Goal: Check status: Check status

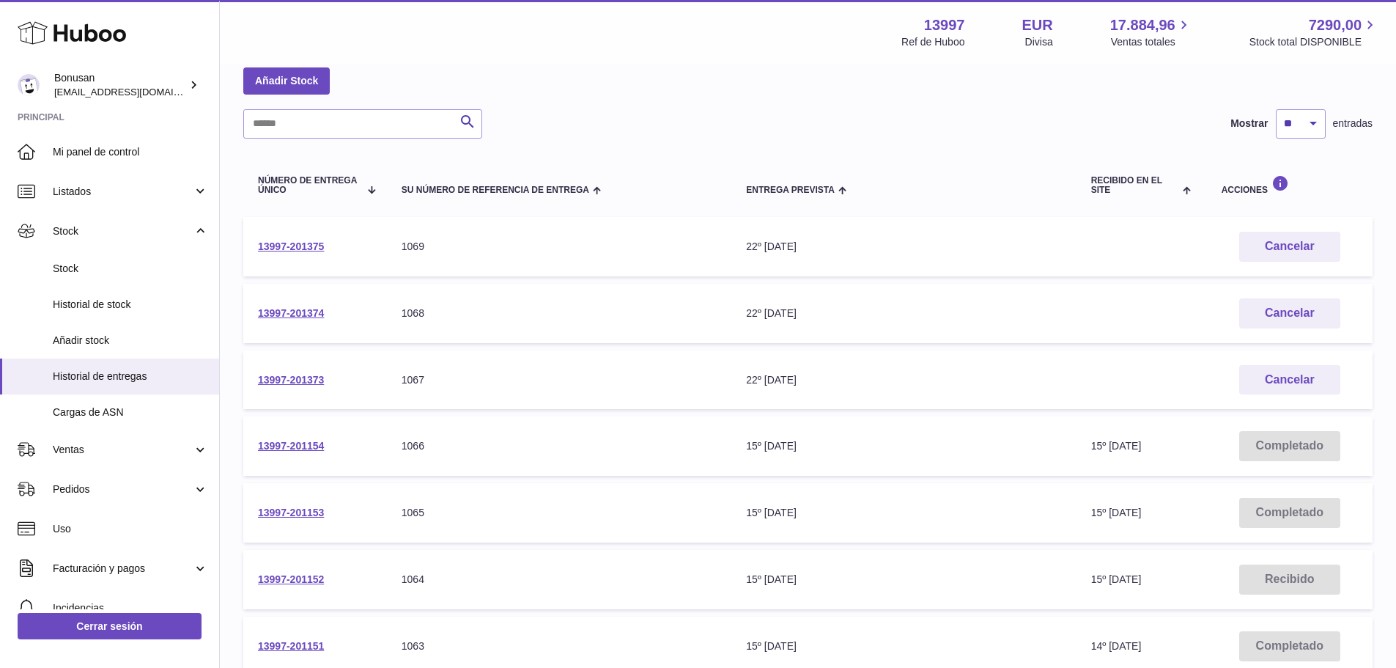
scroll to position [147, 0]
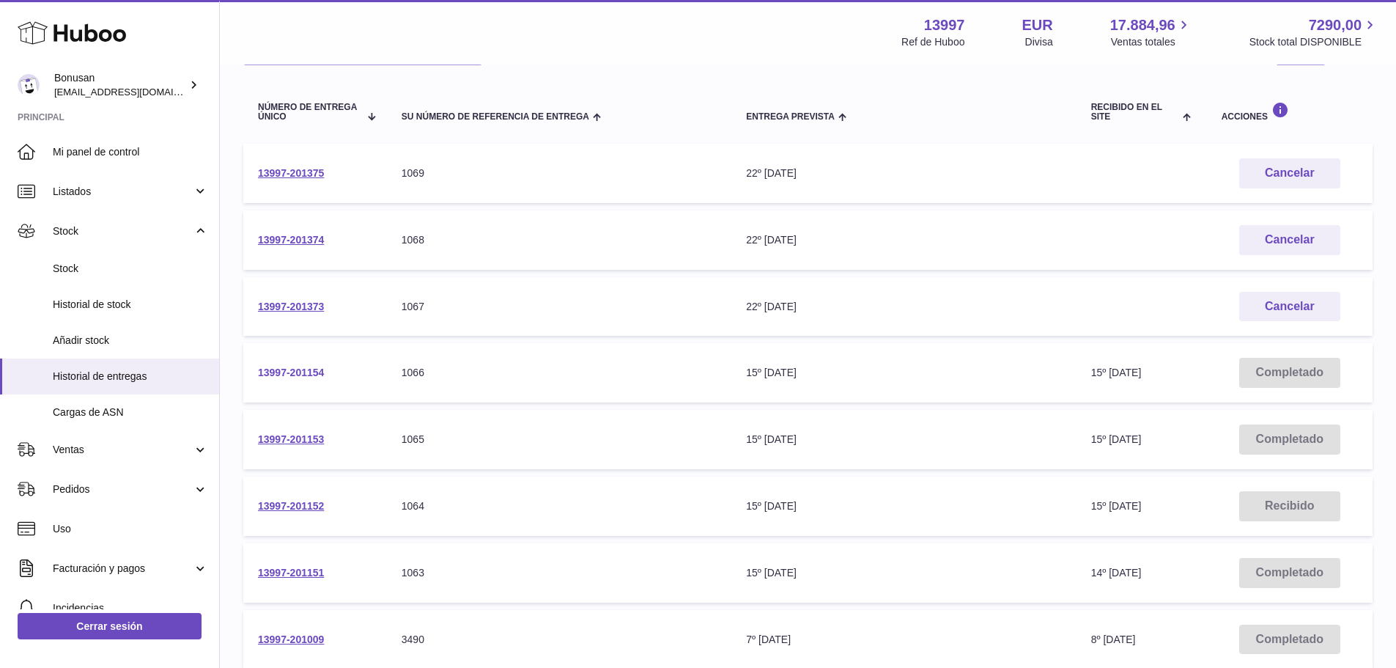
click at [301, 370] on link "13997-201154" at bounding box center [291, 372] width 66 height 12
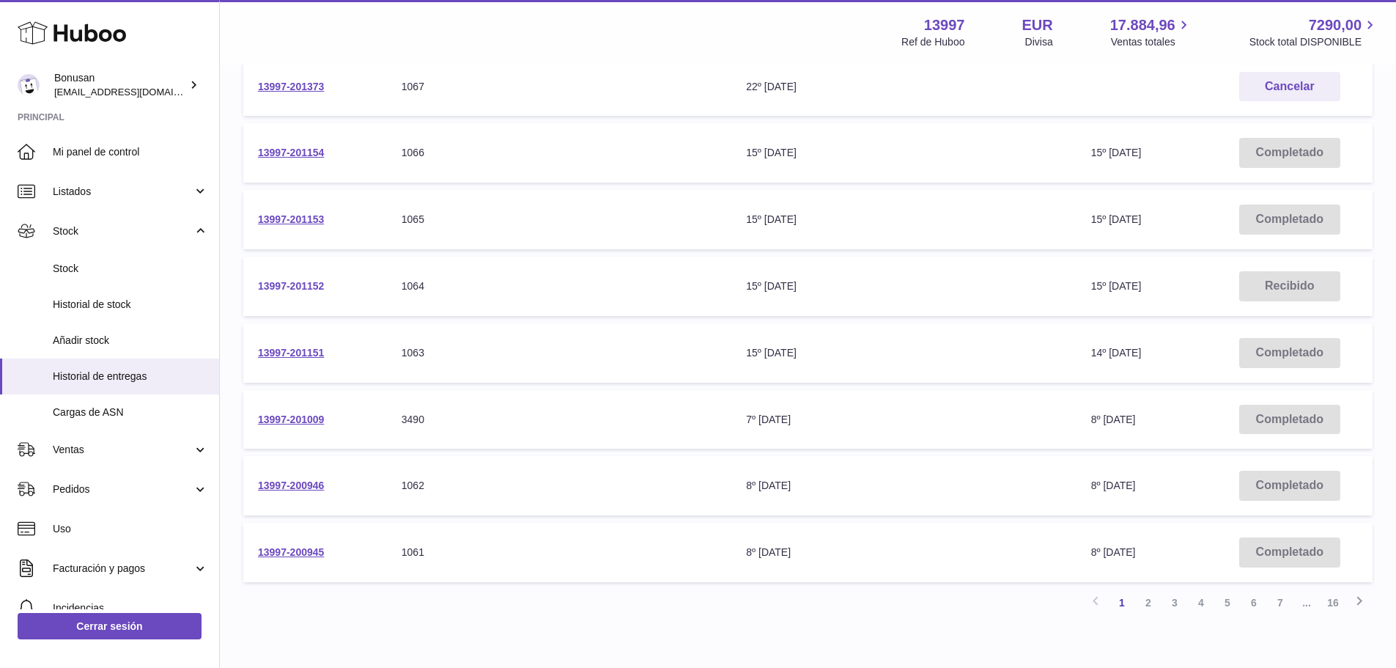
click at [298, 284] on link "13997-201152" at bounding box center [291, 286] width 66 height 12
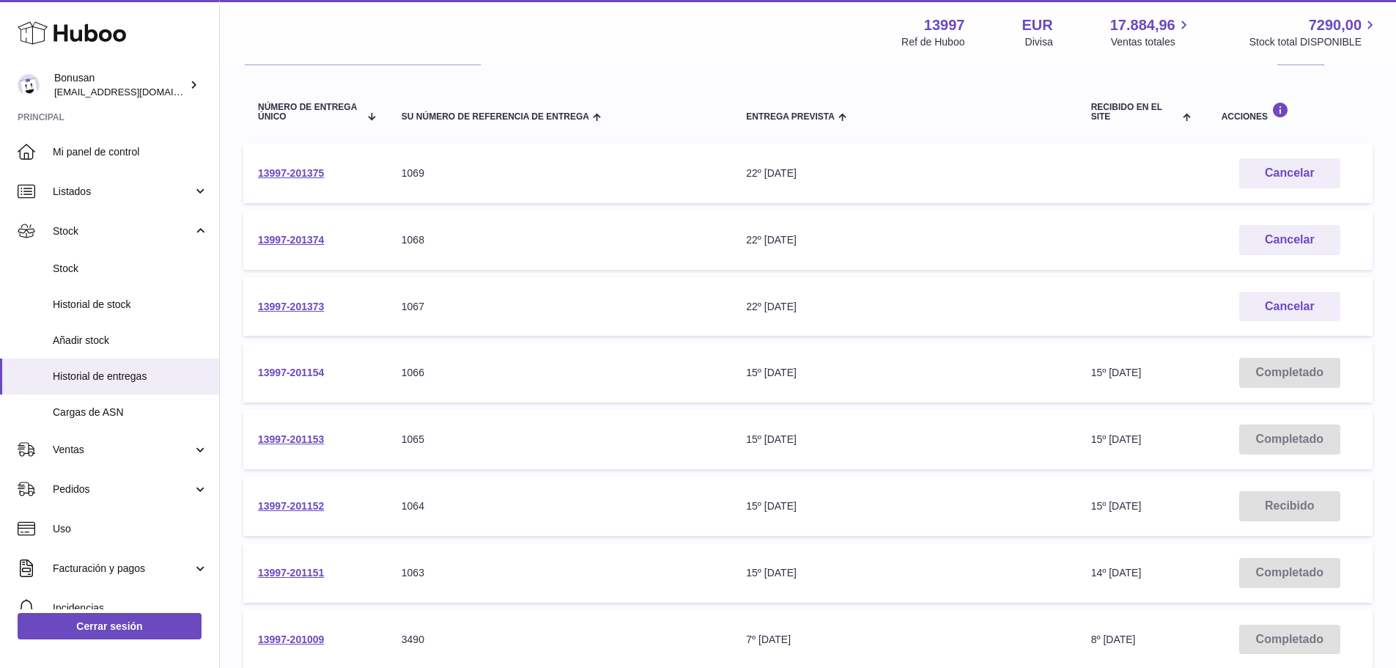
click at [292, 372] on link "13997-201154" at bounding box center [291, 372] width 66 height 12
click at [296, 440] on link "13997-201153" at bounding box center [291, 439] width 66 height 12
click at [290, 503] on link "13997-201152" at bounding box center [291, 506] width 66 height 12
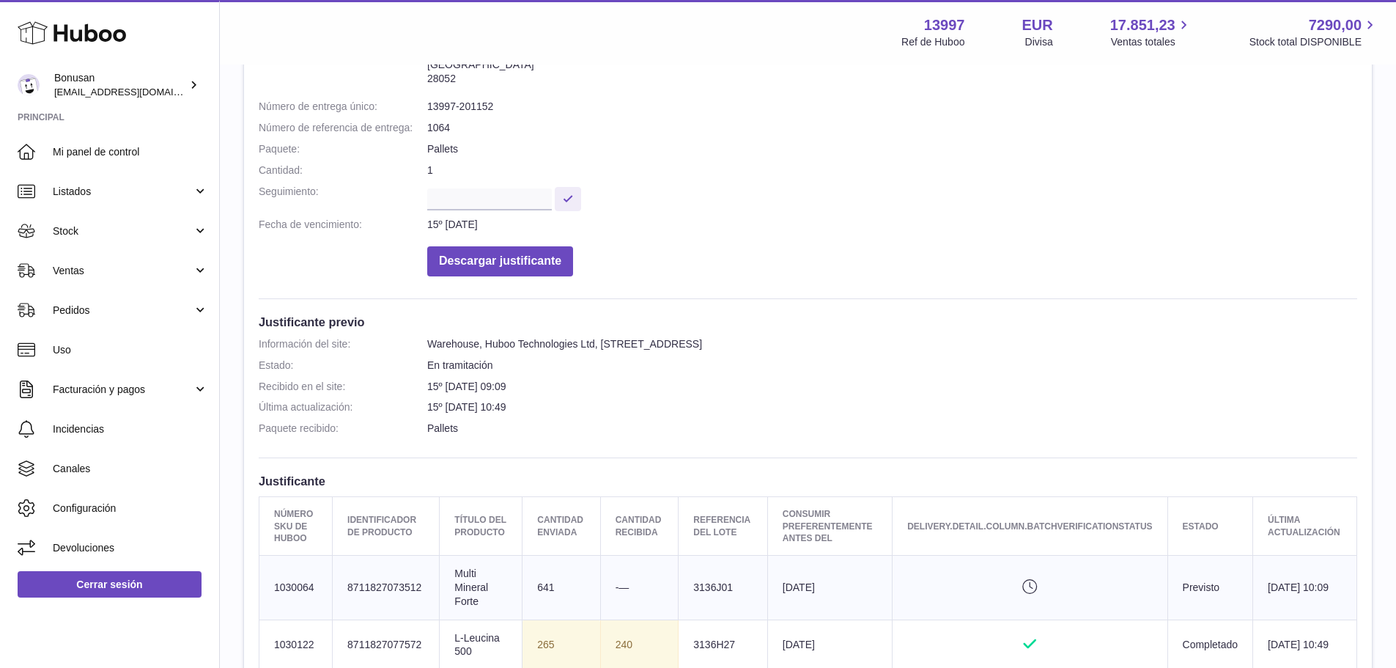
scroll to position [293, 0]
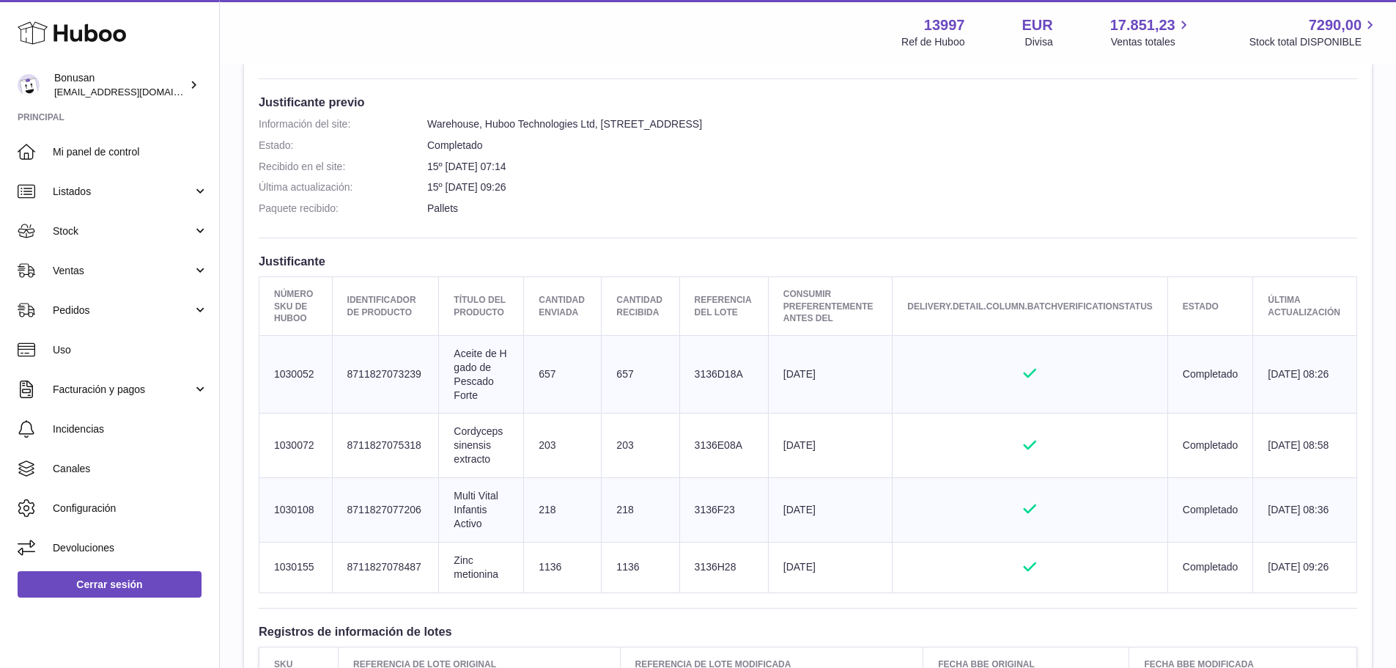
scroll to position [440, 0]
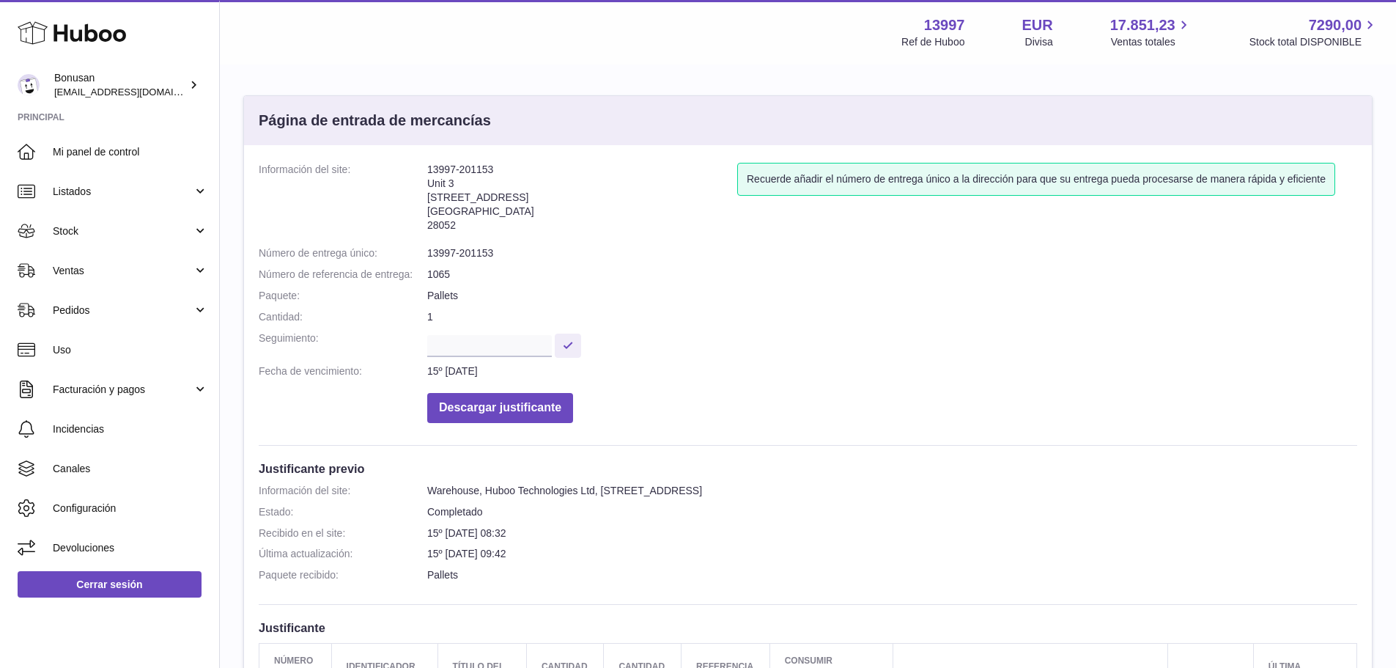
scroll to position [293, 0]
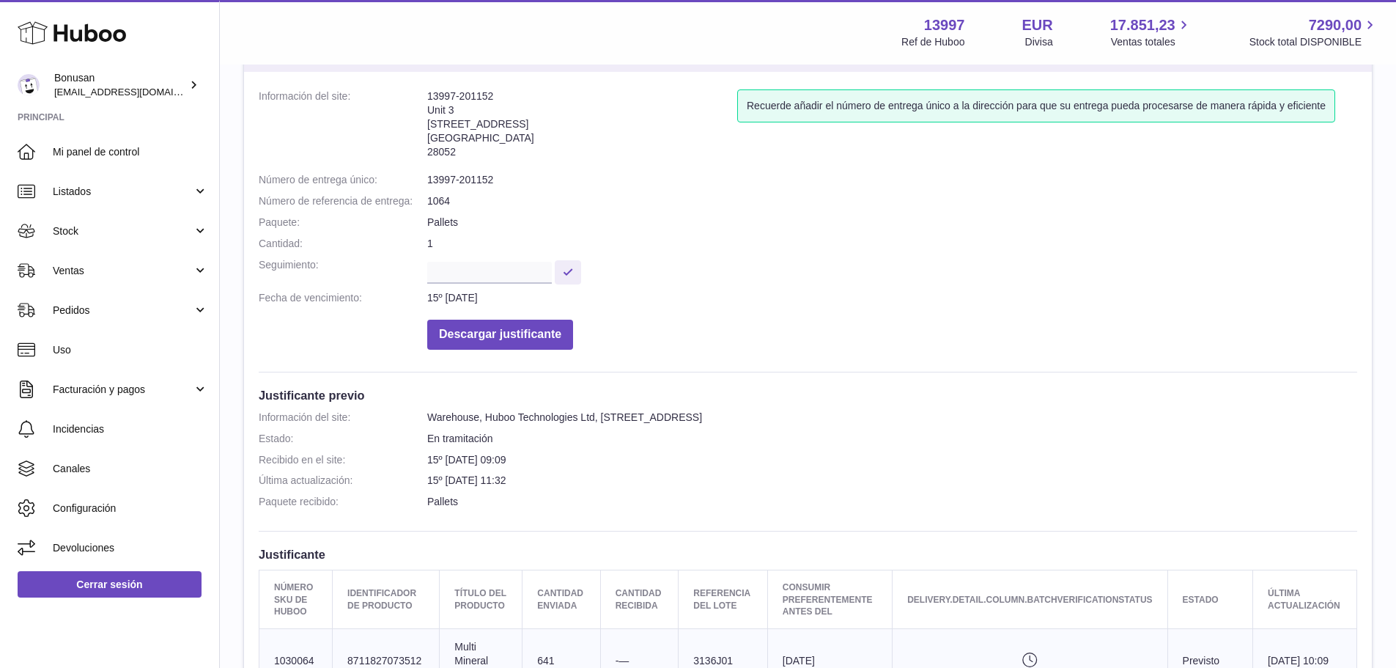
scroll to position [220, 0]
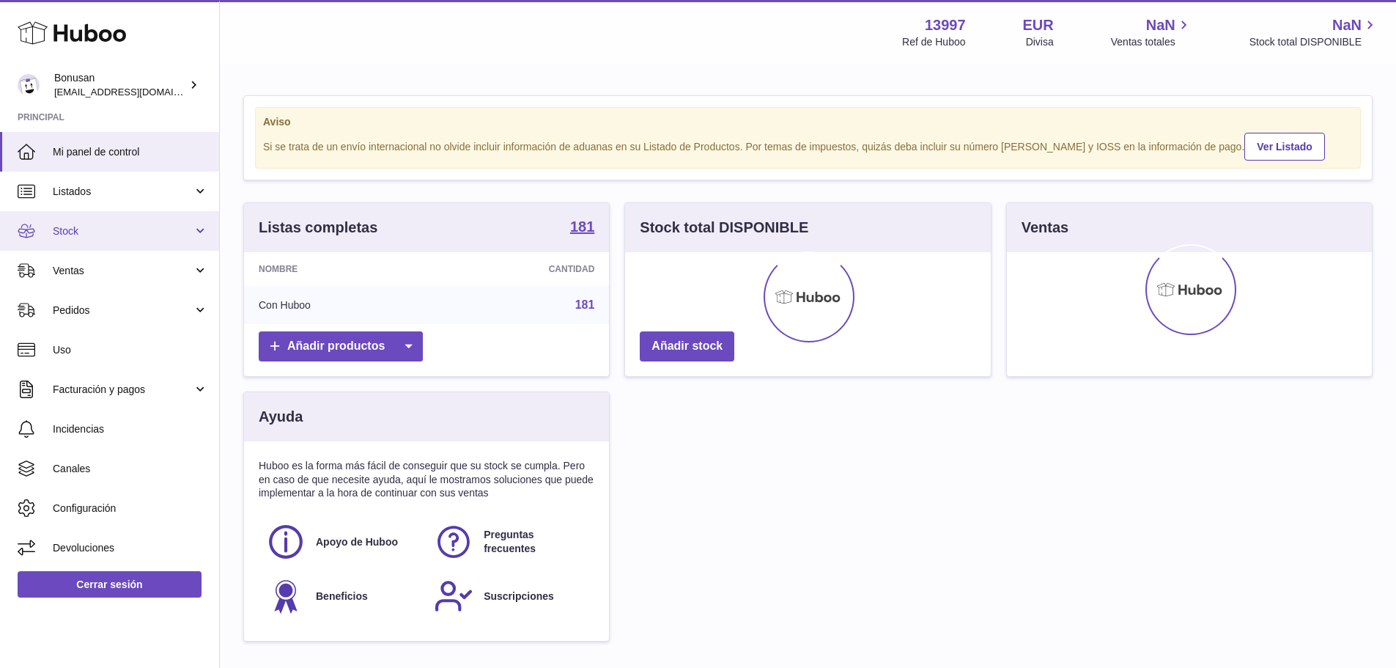
click at [200, 232] on link "Stock" at bounding box center [109, 231] width 219 height 40
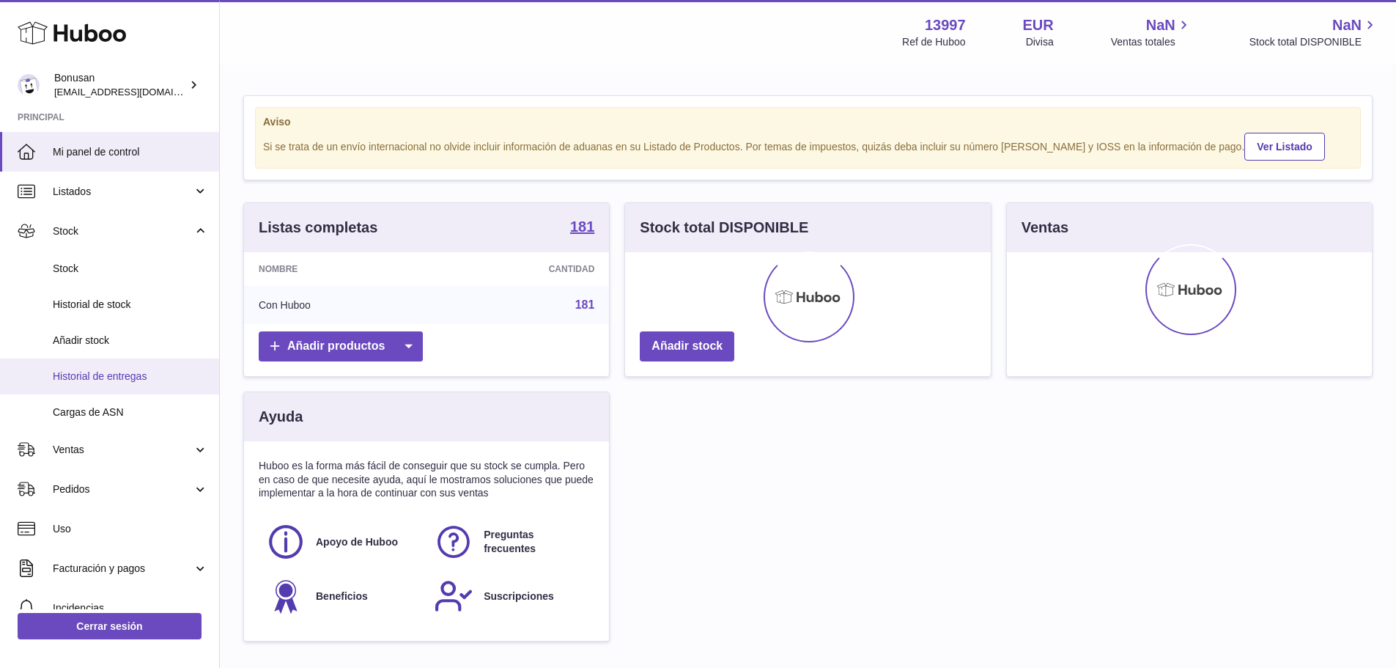
click at [103, 375] on span "Historial de entregas" at bounding box center [130, 376] width 155 height 14
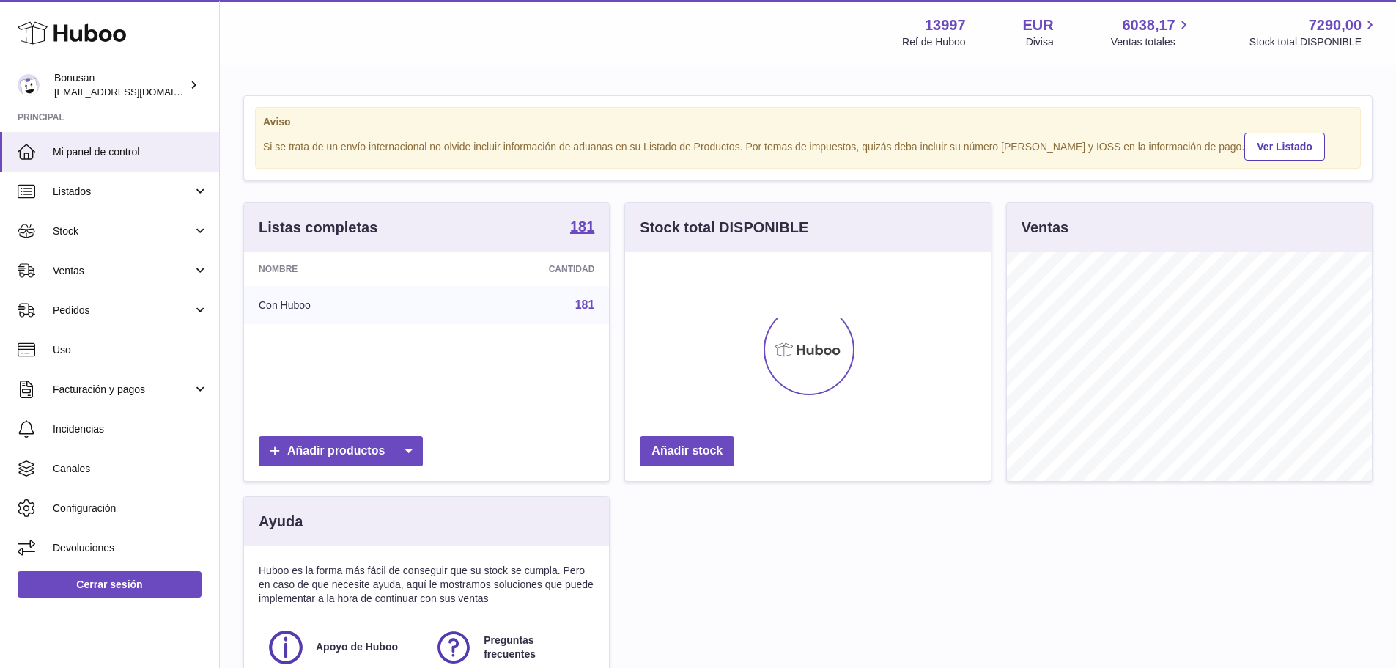
scroll to position [229, 366]
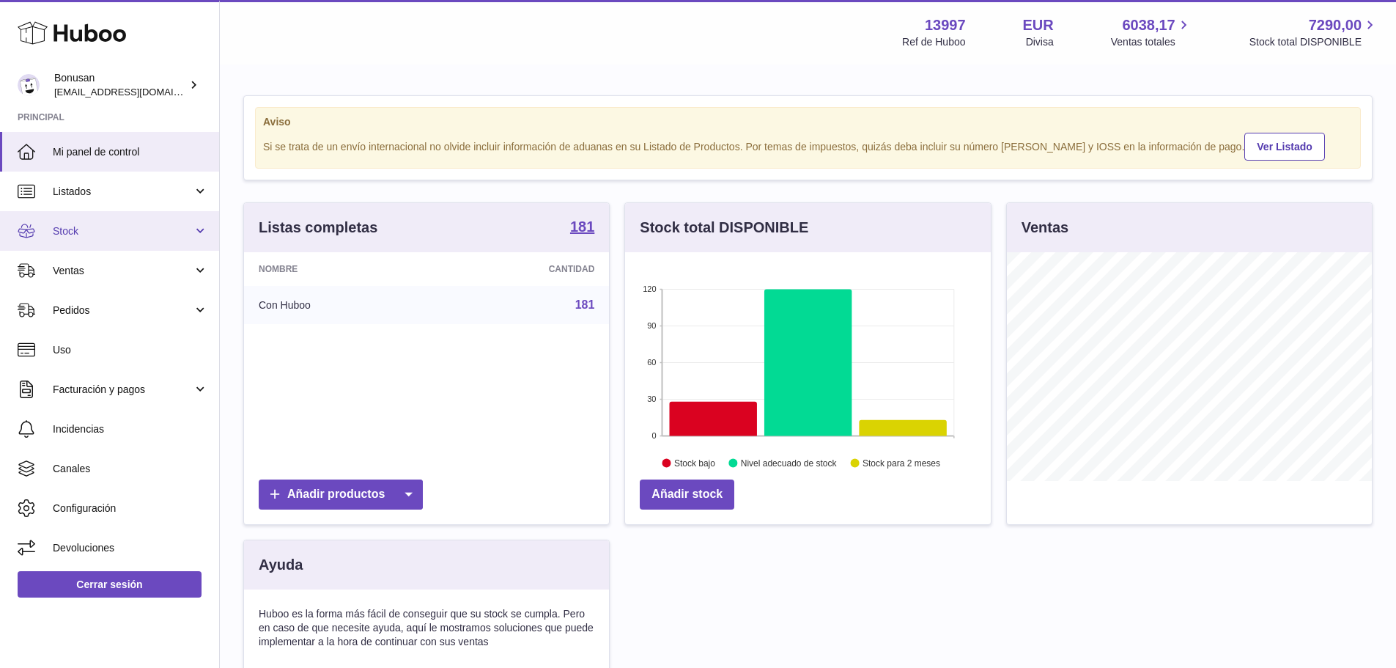
click at [198, 232] on link "Stock" at bounding box center [109, 231] width 219 height 40
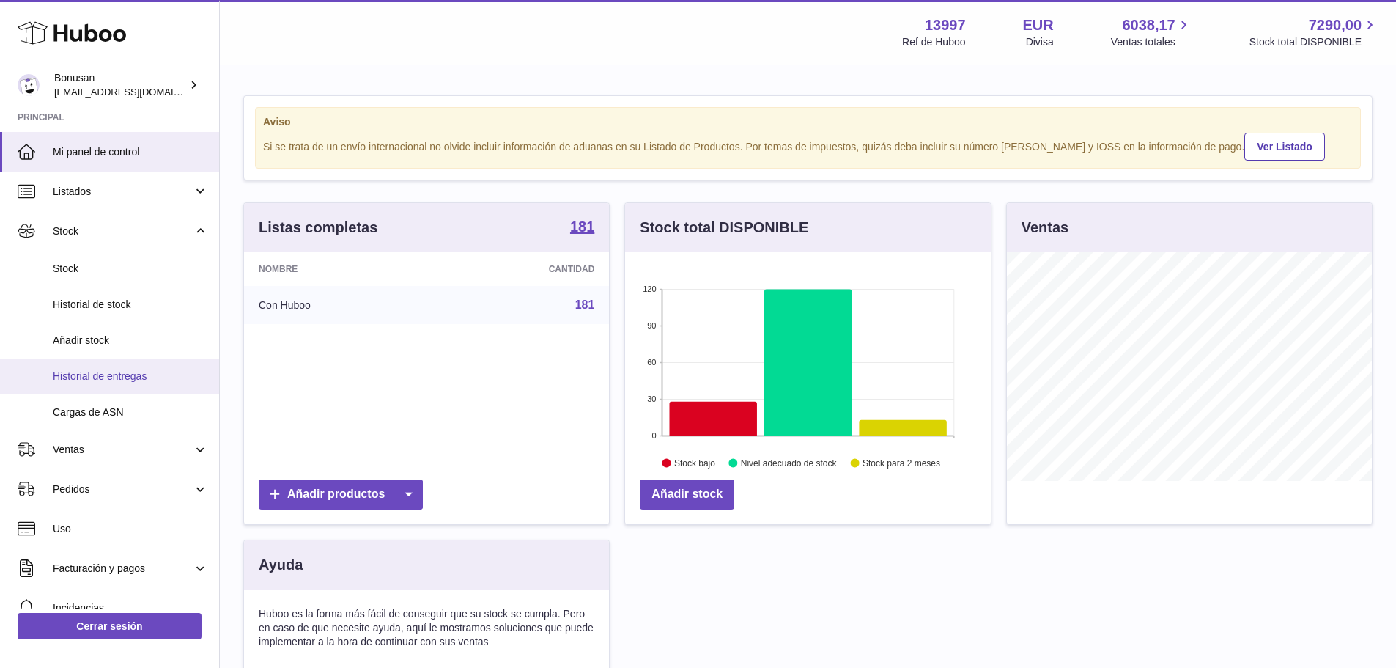
click at [114, 377] on span "Historial de entregas" at bounding box center [130, 376] width 155 height 14
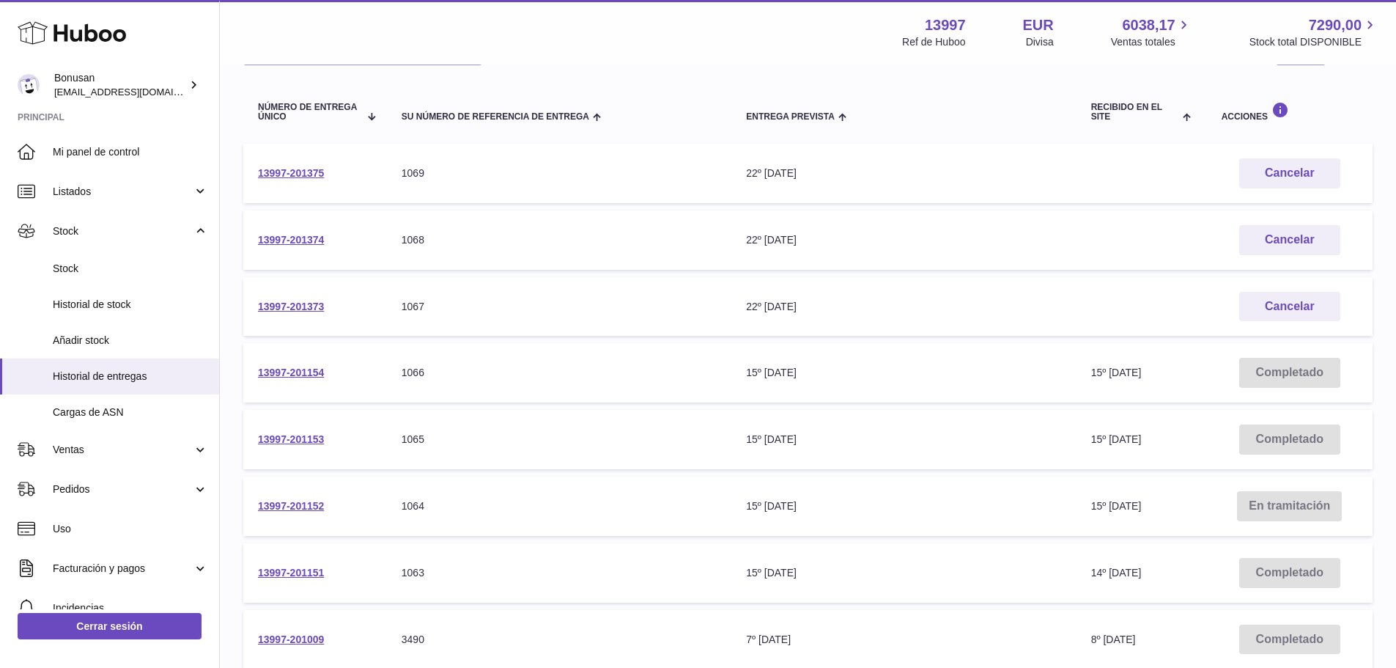
scroll to position [220, 0]
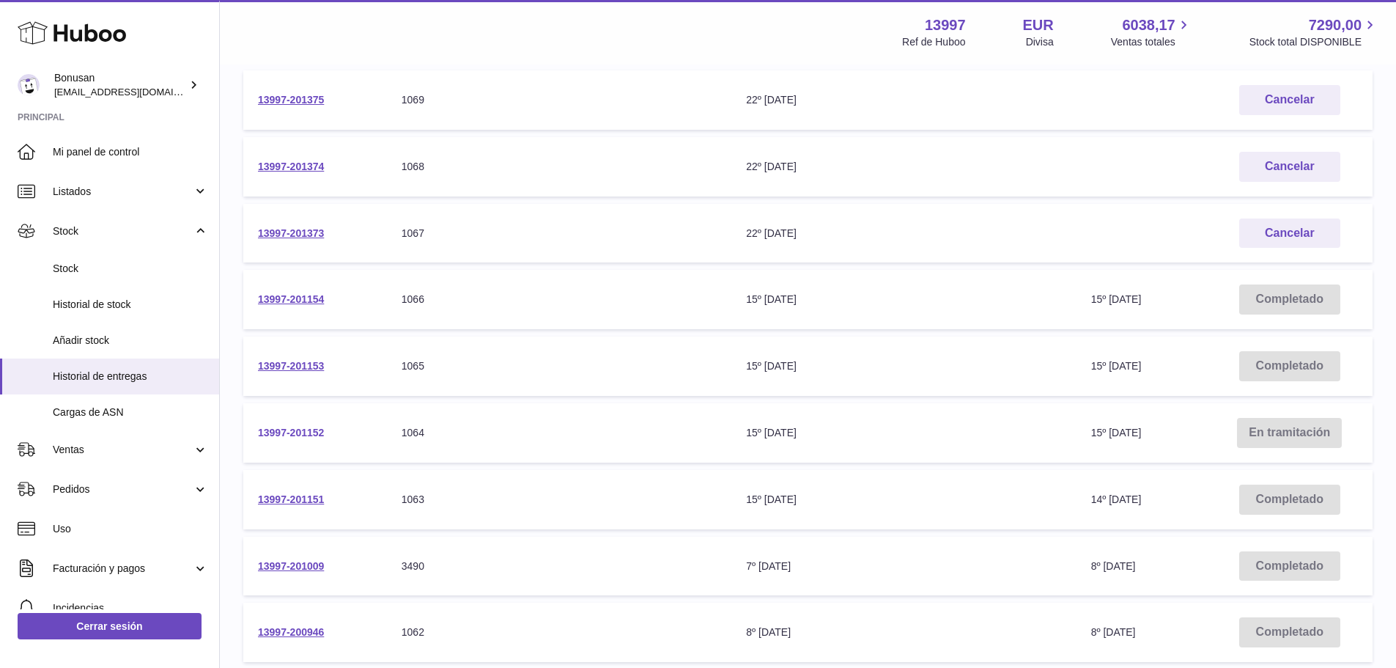
click at [274, 432] on link "13997-201152" at bounding box center [291, 432] width 66 height 12
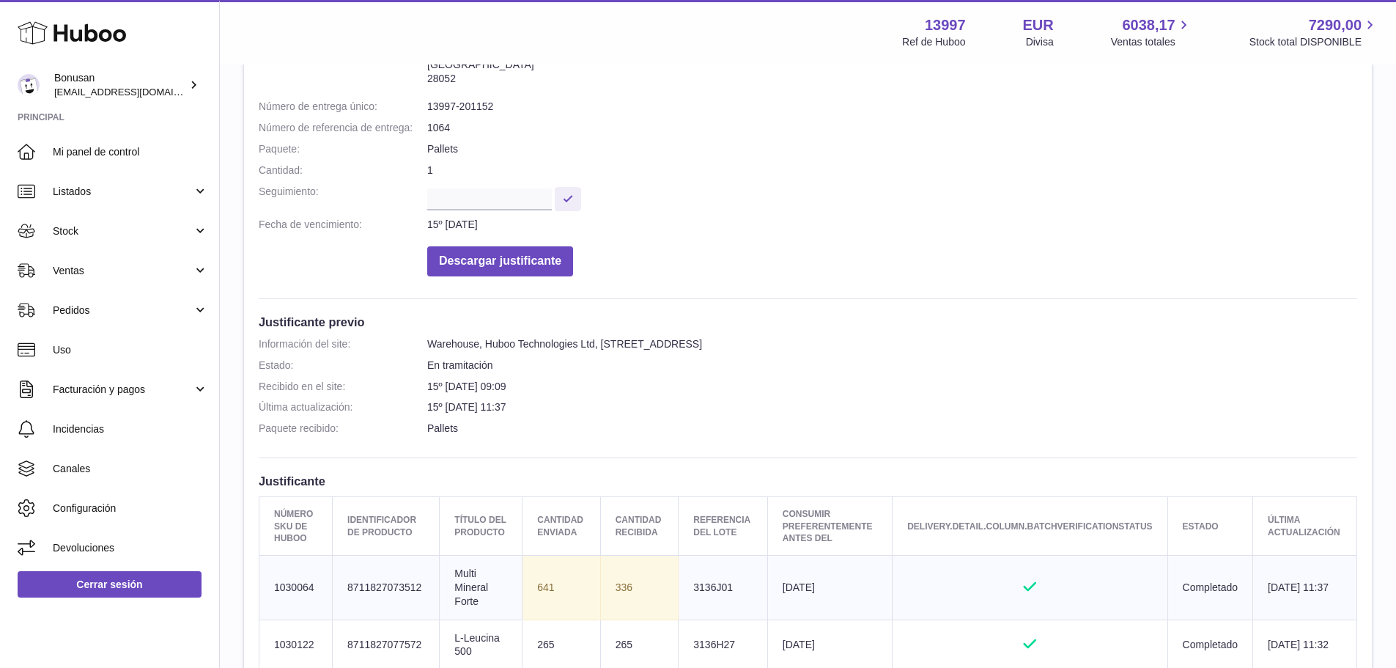
scroll to position [366, 0]
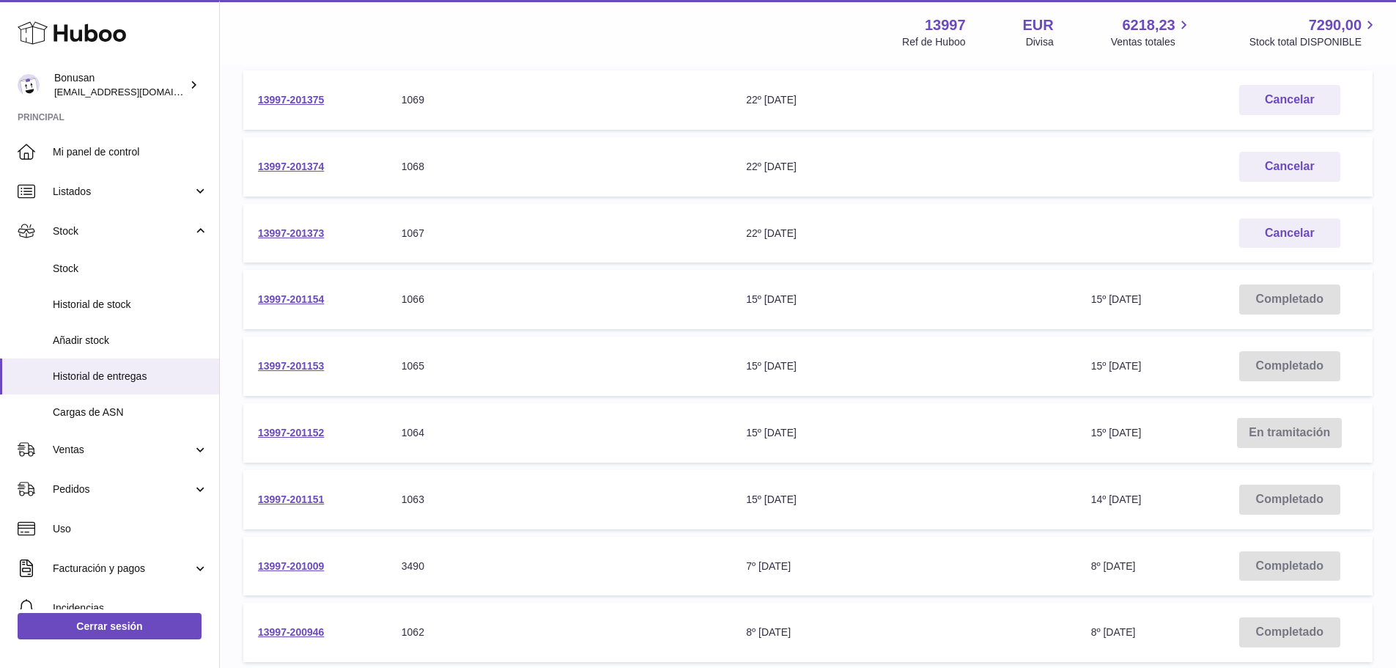
scroll to position [366, 0]
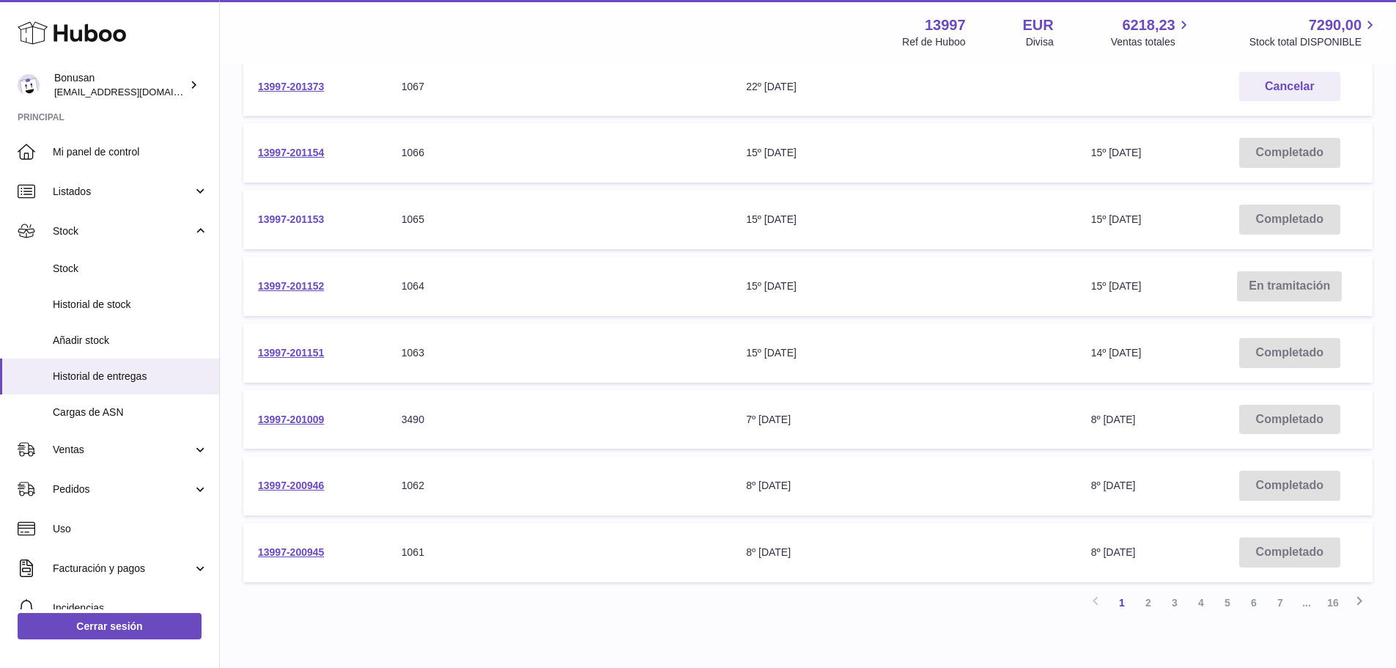
click at [284, 219] on link "13997-201153" at bounding box center [291, 219] width 66 height 12
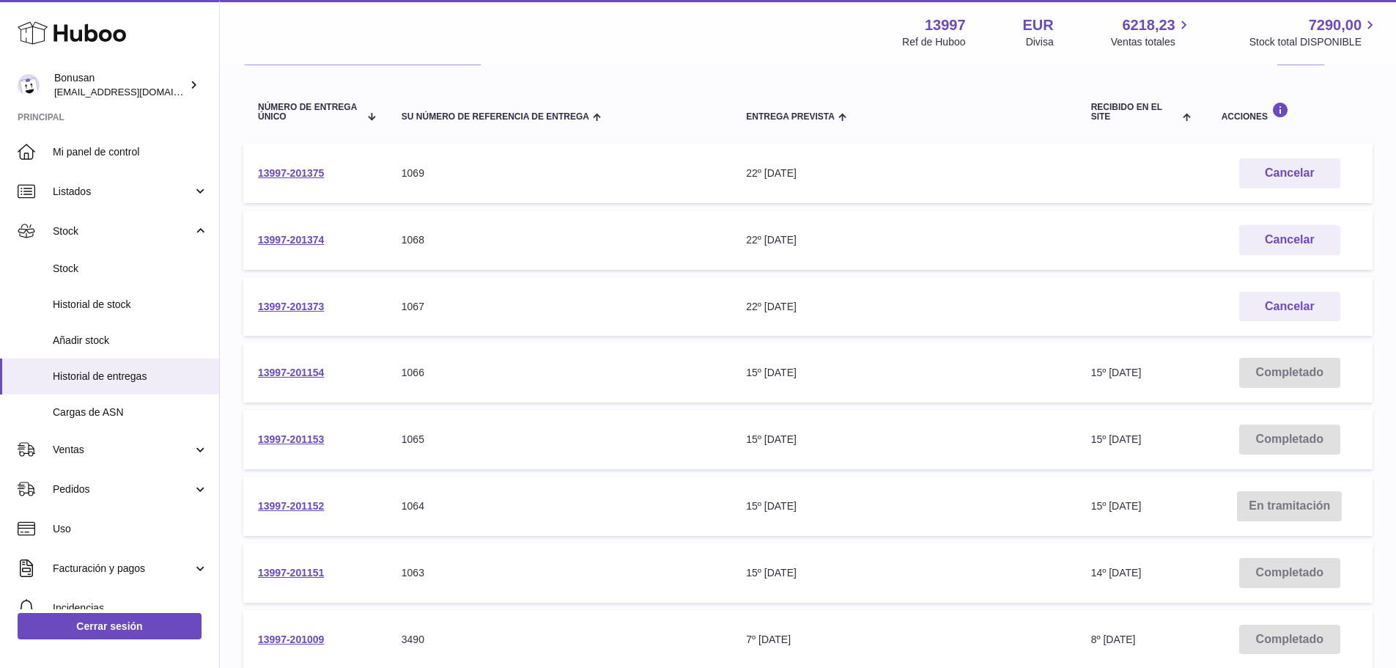
scroll to position [220, 0]
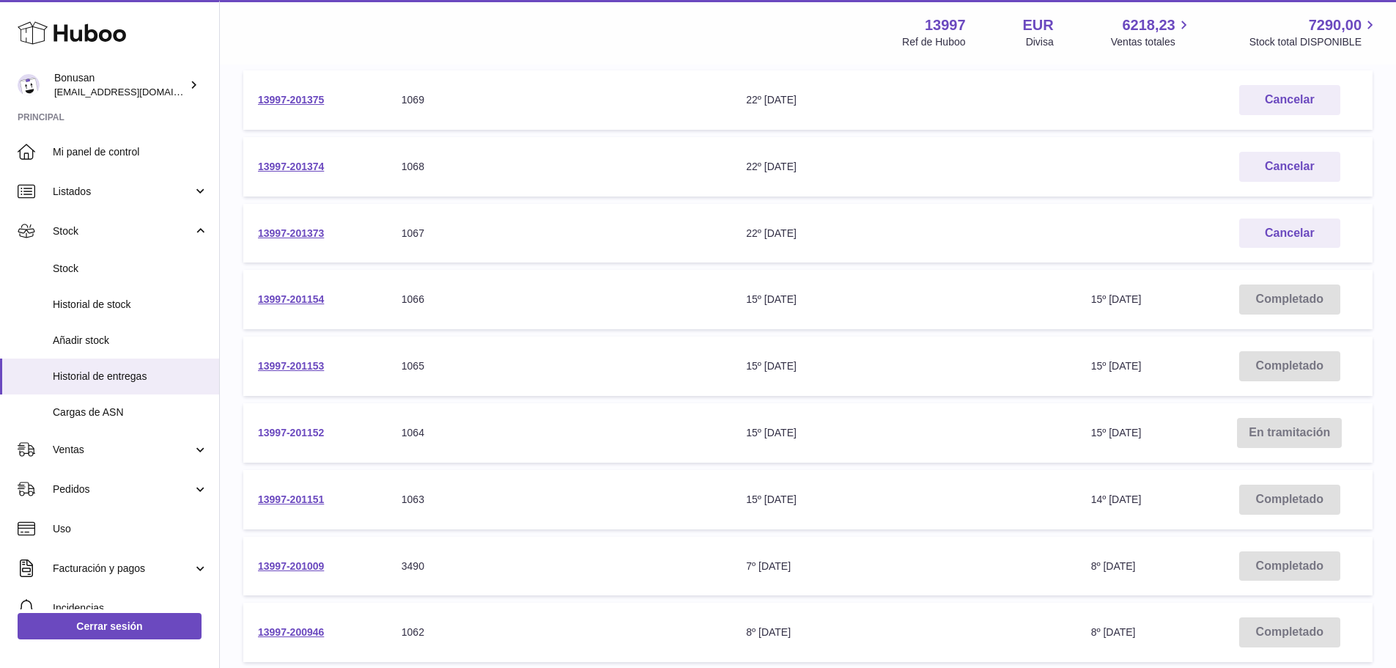
click at [284, 434] on link "13997-201152" at bounding box center [291, 432] width 66 height 12
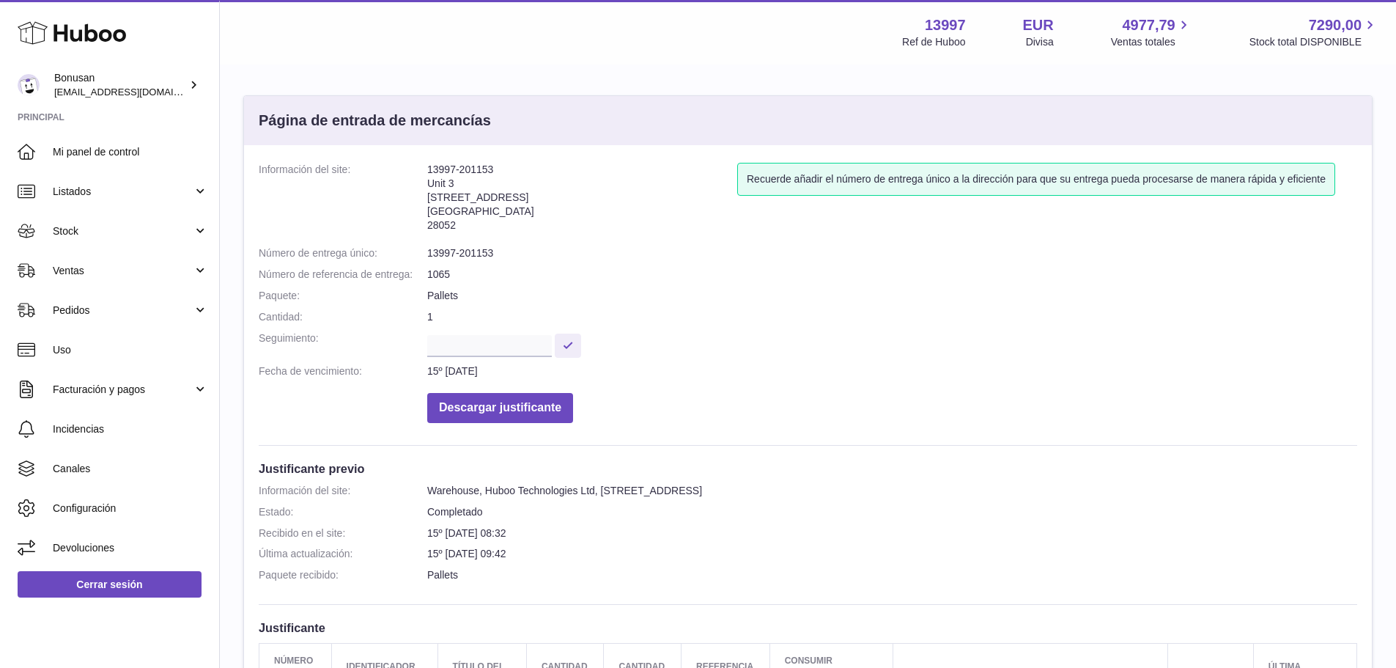
scroll to position [220, 0]
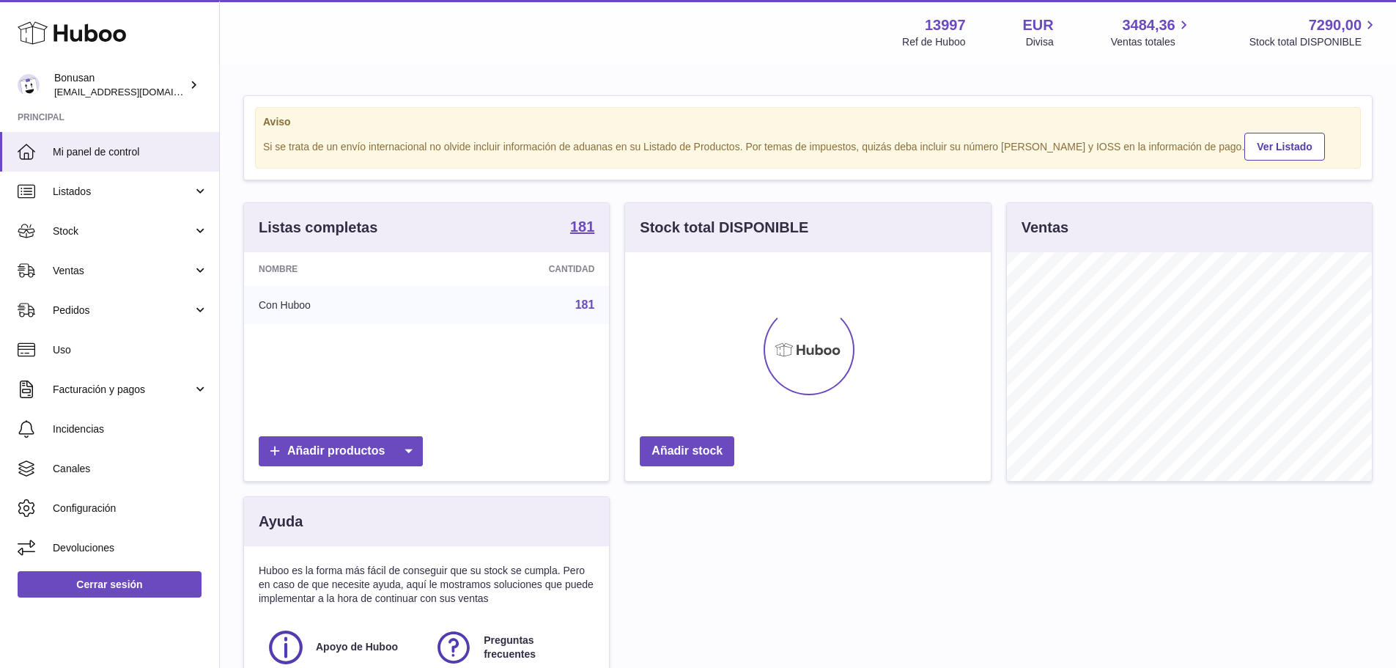
scroll to position [229, 366]
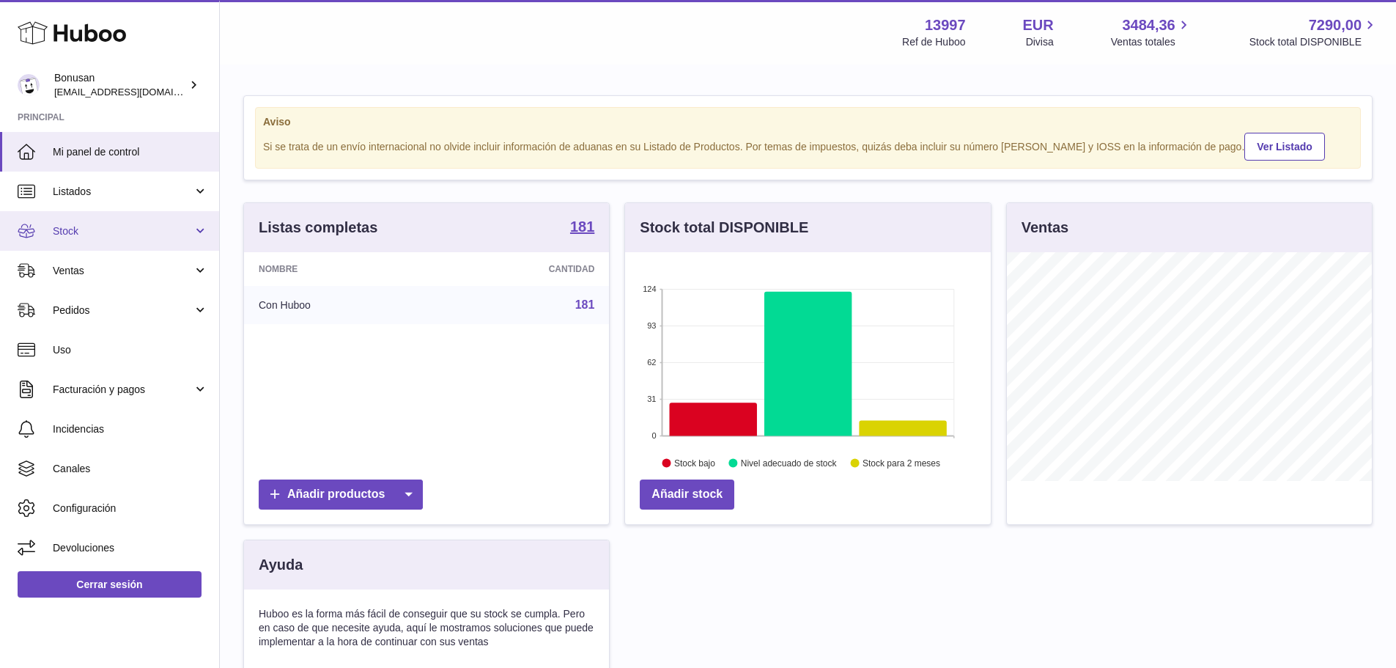
click at [199, 230] on link "Stock" at bounding box center [109, 231] width 219 height 40
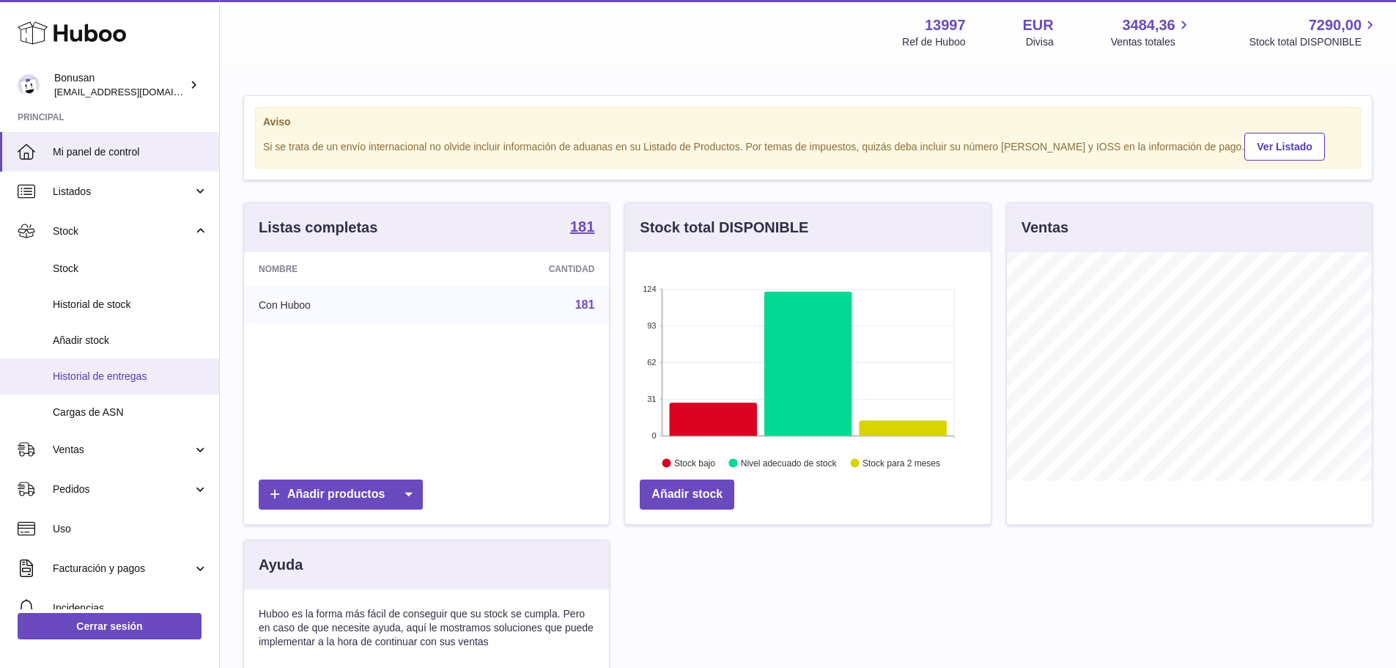
click at [106, 375] on span "Historial de entregas" at bounding box center [130, 376] width 155 height 14
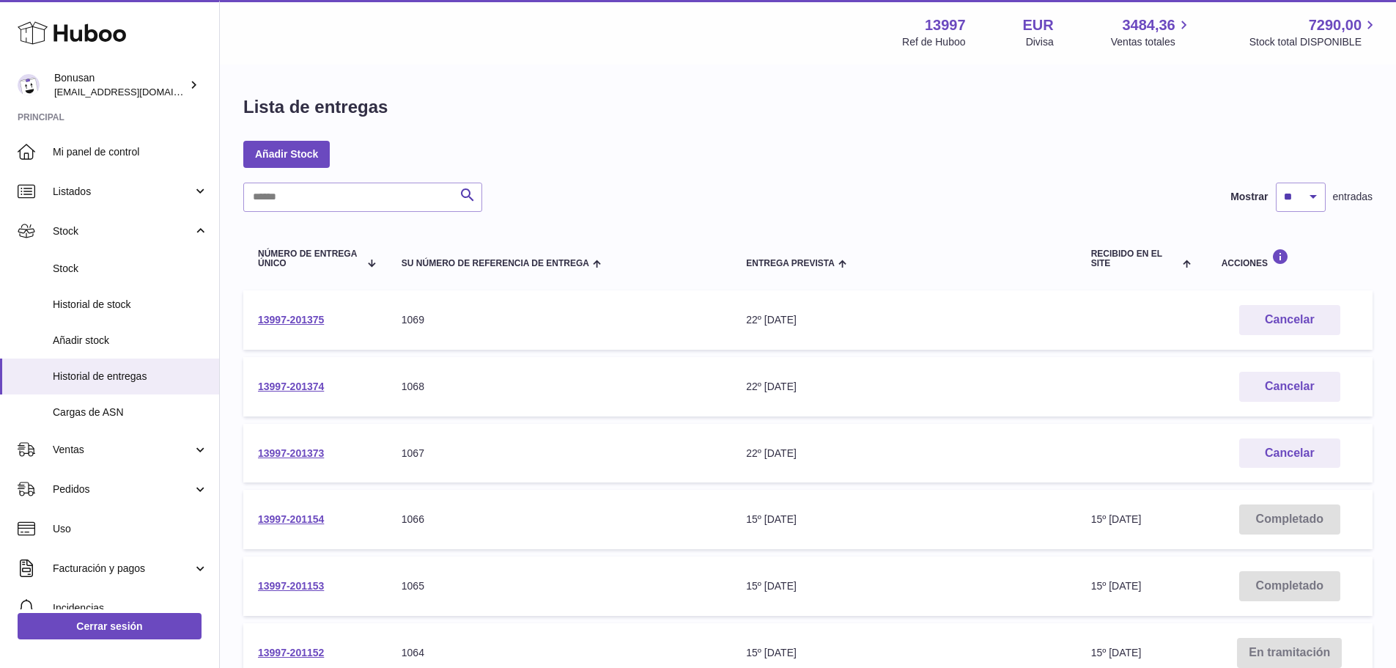
scroll to position [147, 0]
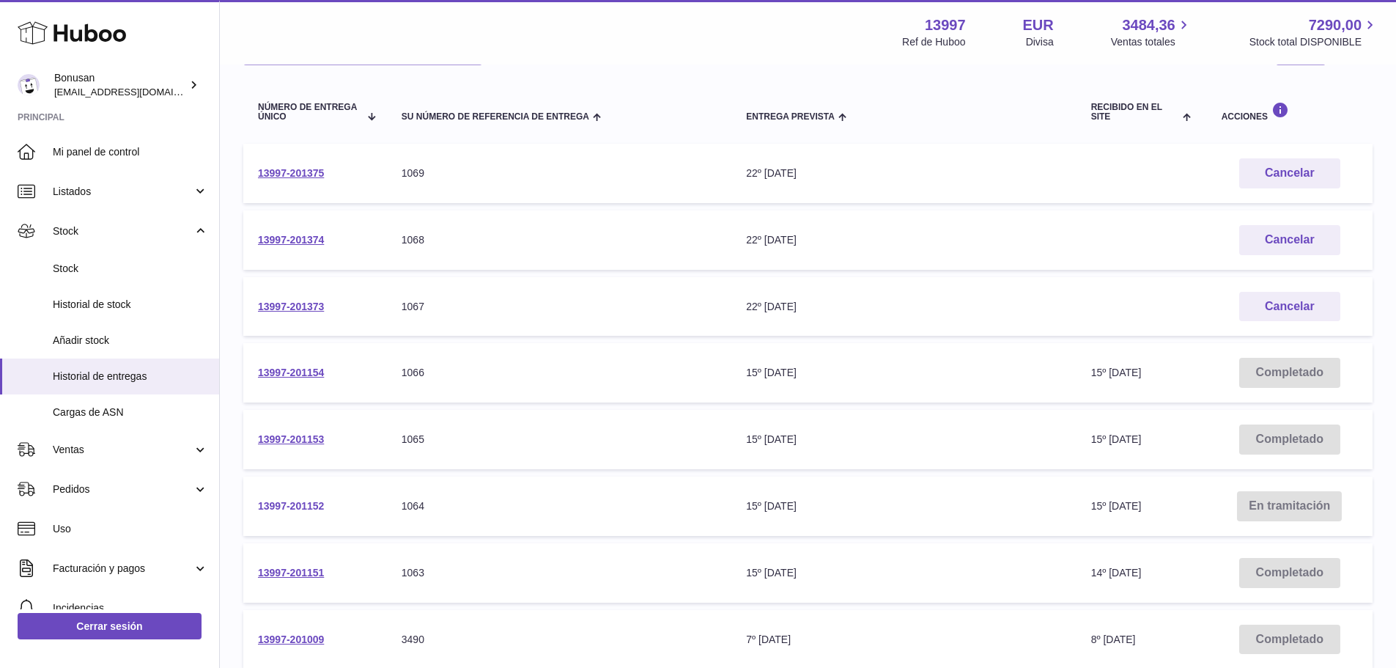
click at [285, 504] on link "13997-201152" at bounding box center [291, 506] width 66 height 12
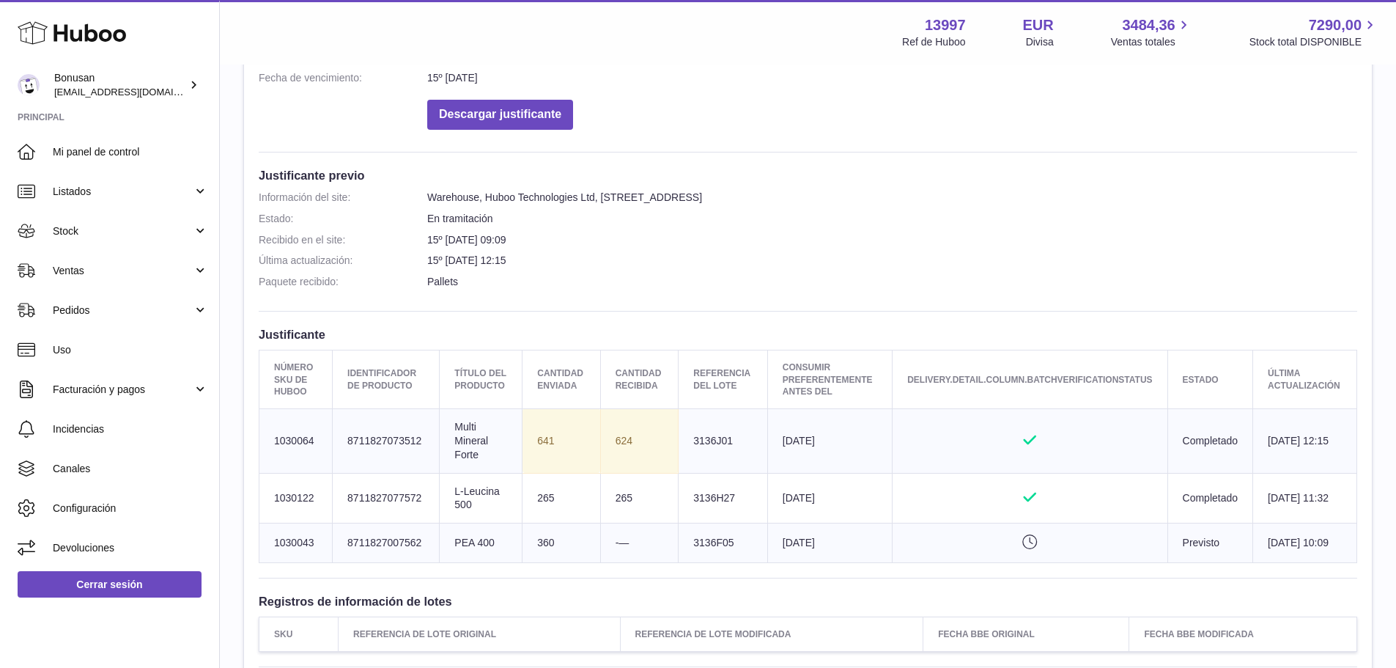
scroll to position [366, 0]
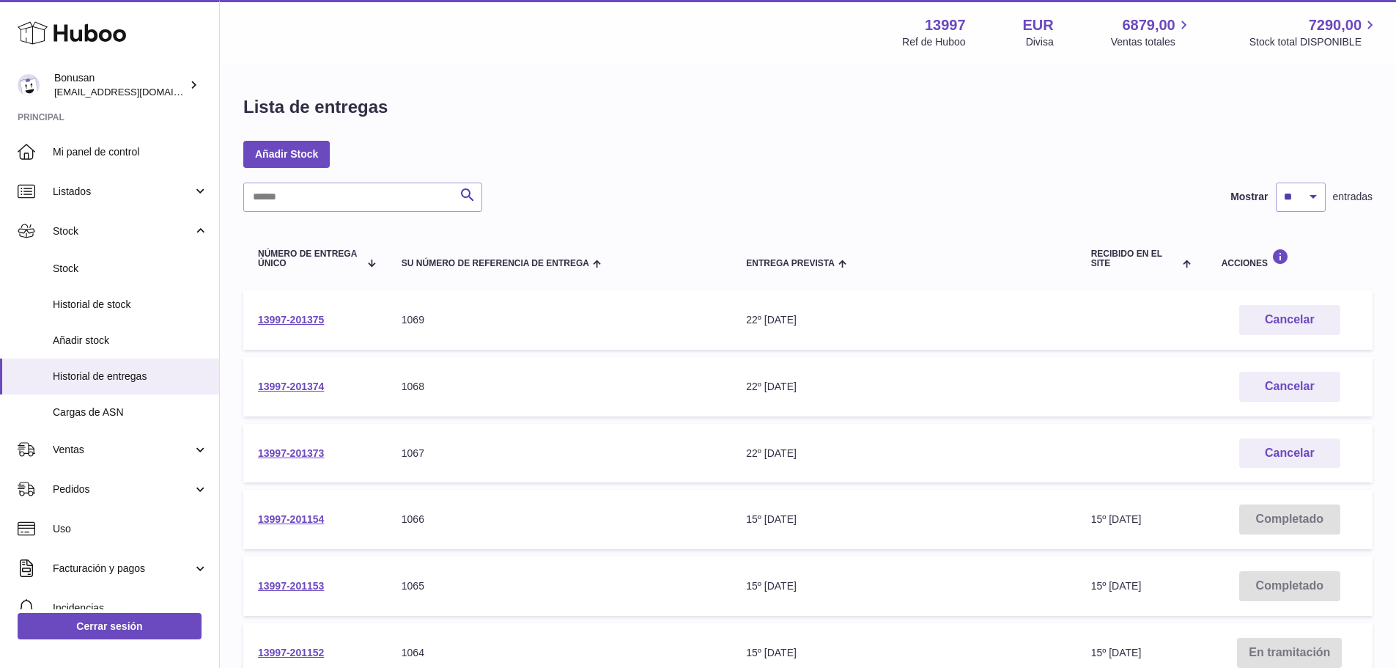
scroll to position [147, 0]
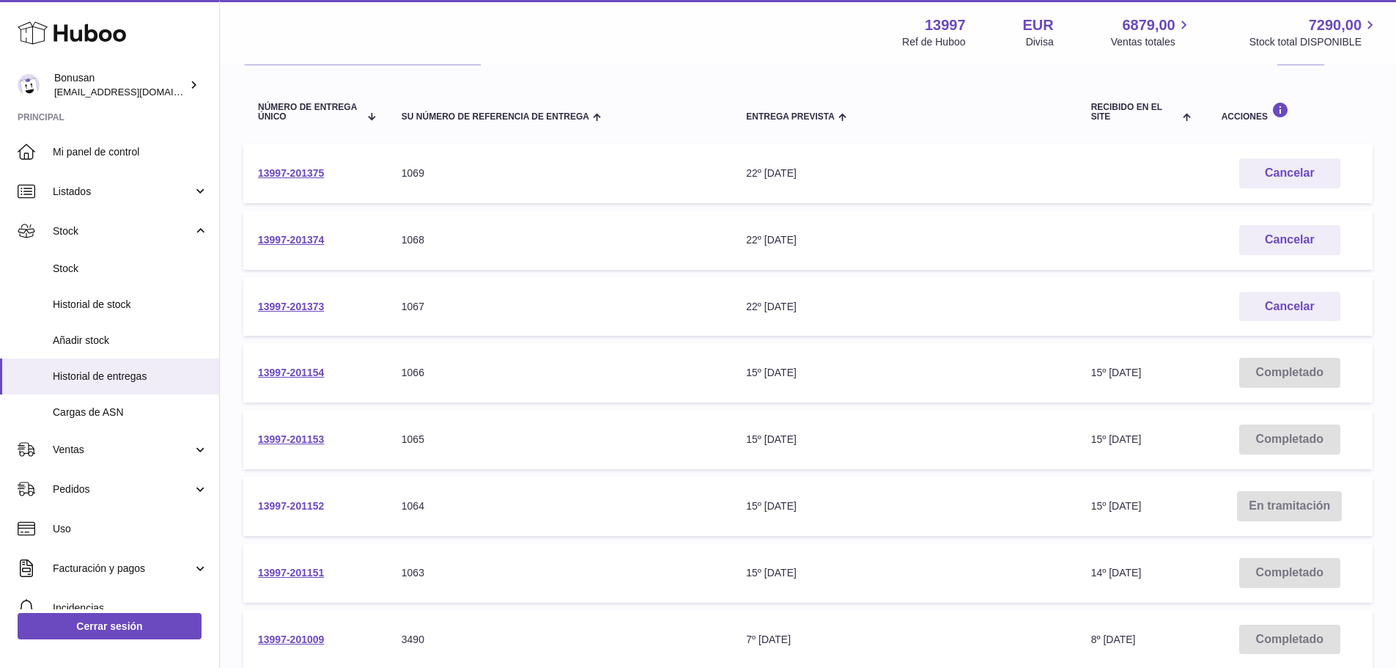
click at [301, 506] on link "13997-201152" at bounding box center [291, 506] width 66 height 12
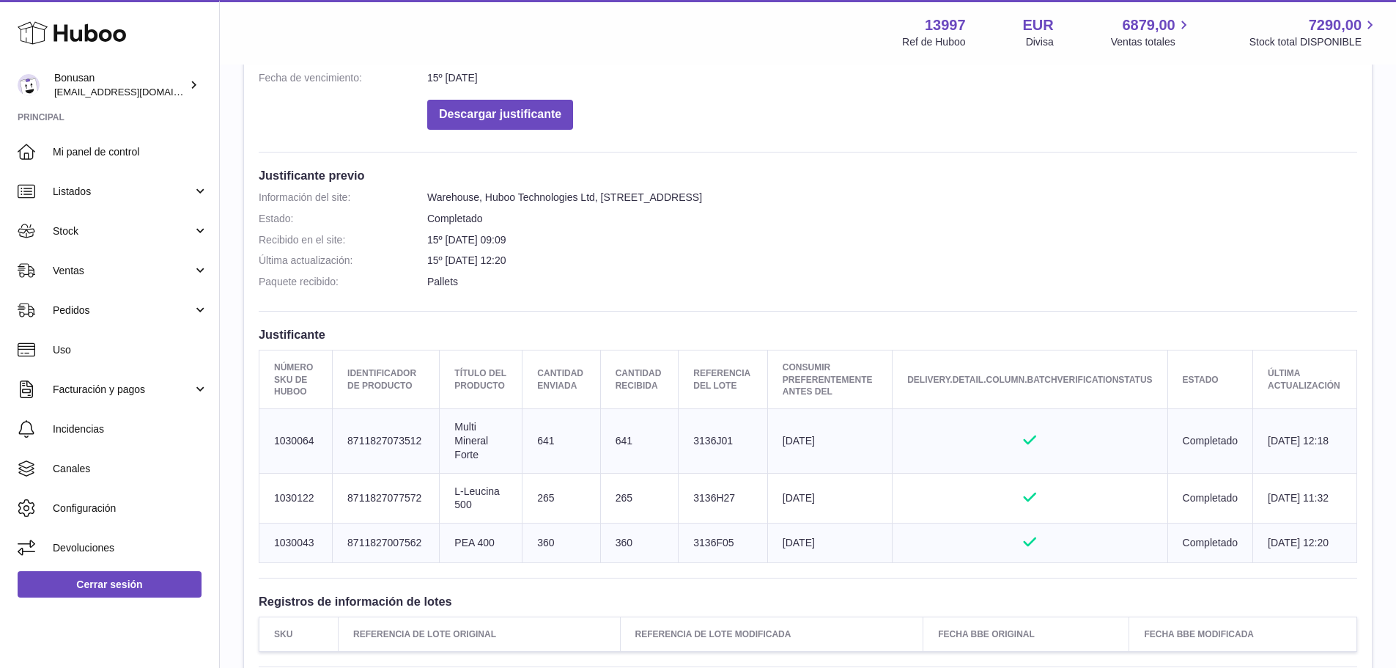
scroll to position [562, 0]
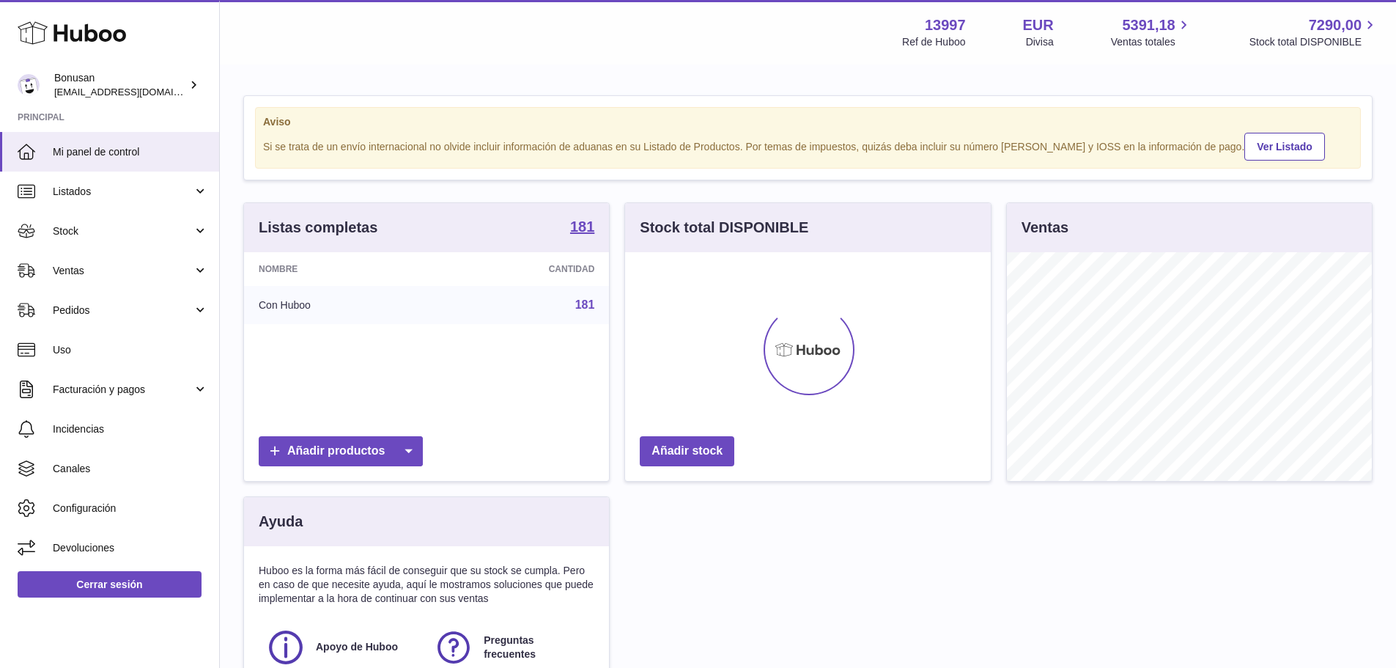
scroll to position [229, 366]
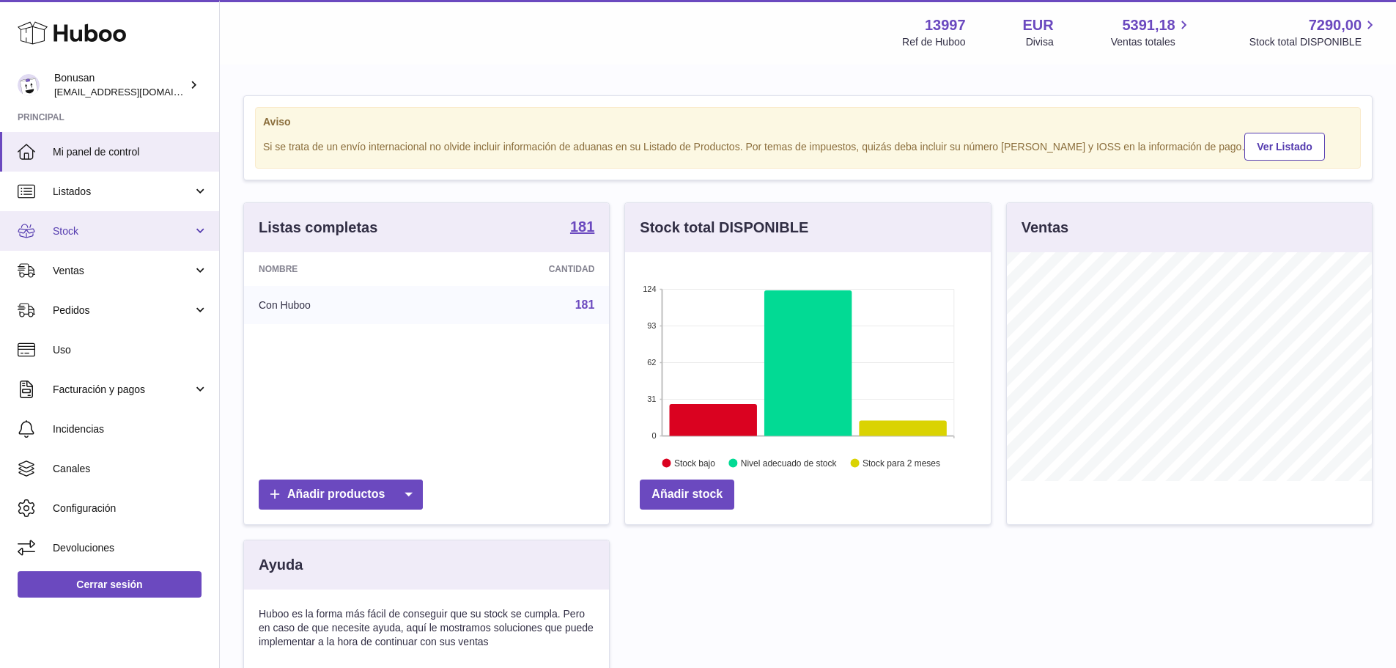
click at [203, 234] on link "Stock" at bounding box center [109, 231] width 219 height 40
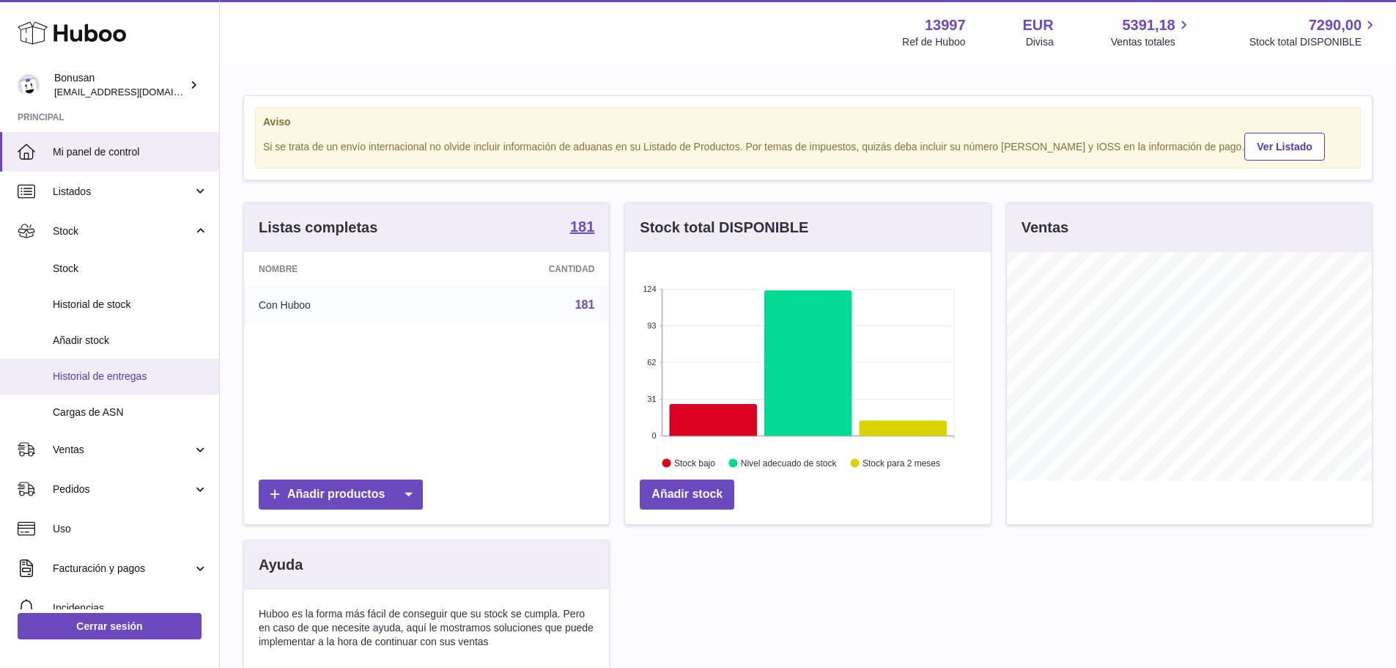
click at [121, 373] on span "Historial de entregas" at bounding box center [130, 376] width 155 height 14
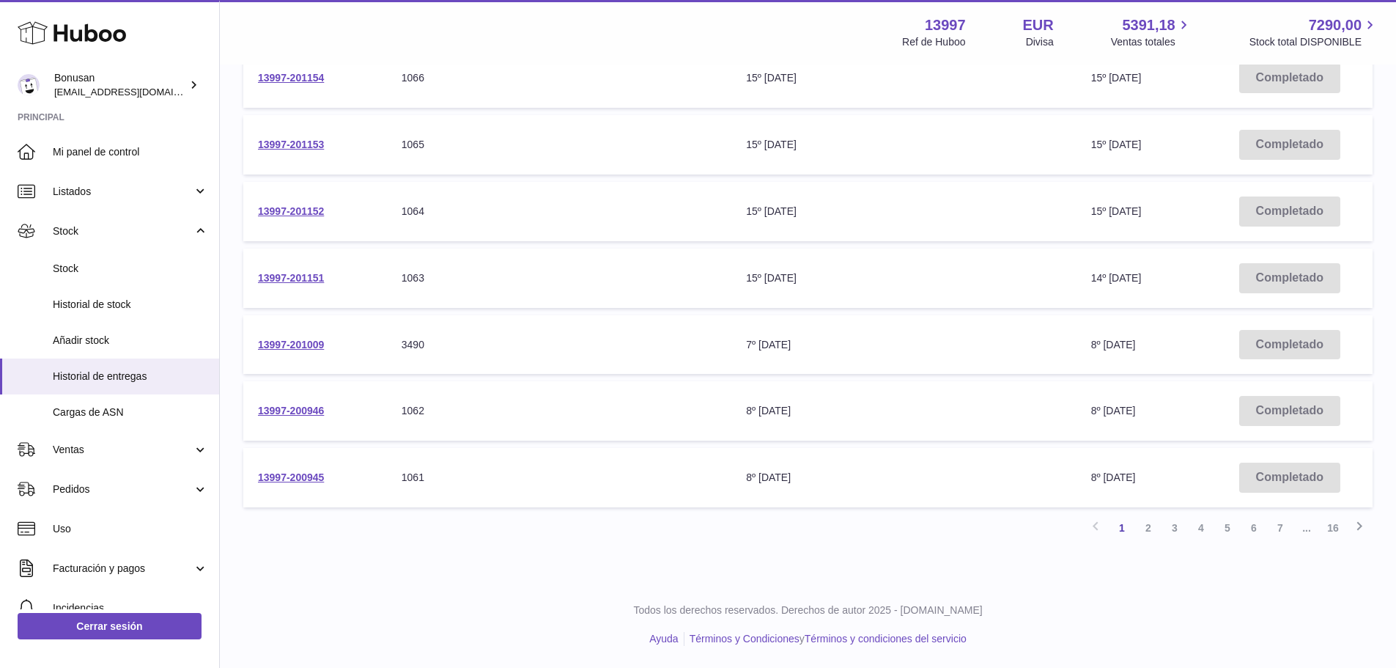
scroll to position [295, 0]
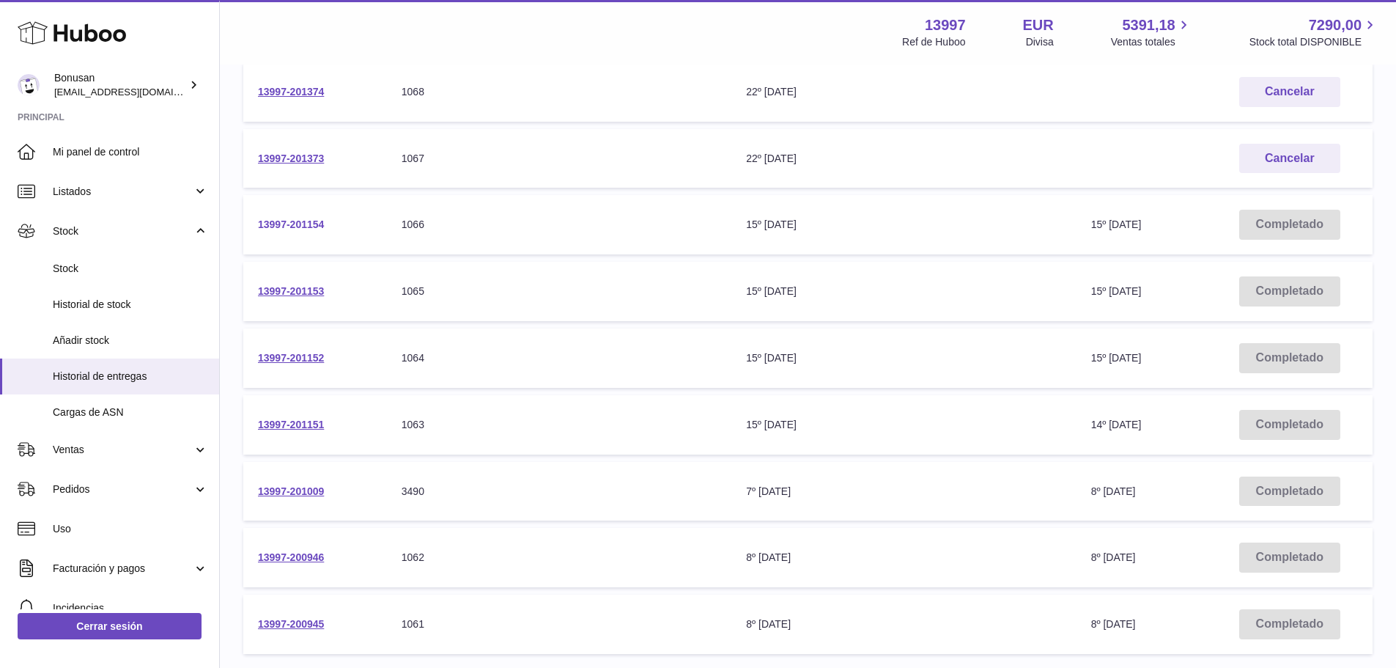
click at [285, 225] on link "13997-201154" at bounding box center [291, 224] width 66 height 12
click at [293, 289] on link "13997-201153" at bounding box center [291, 291] width 66 height 12
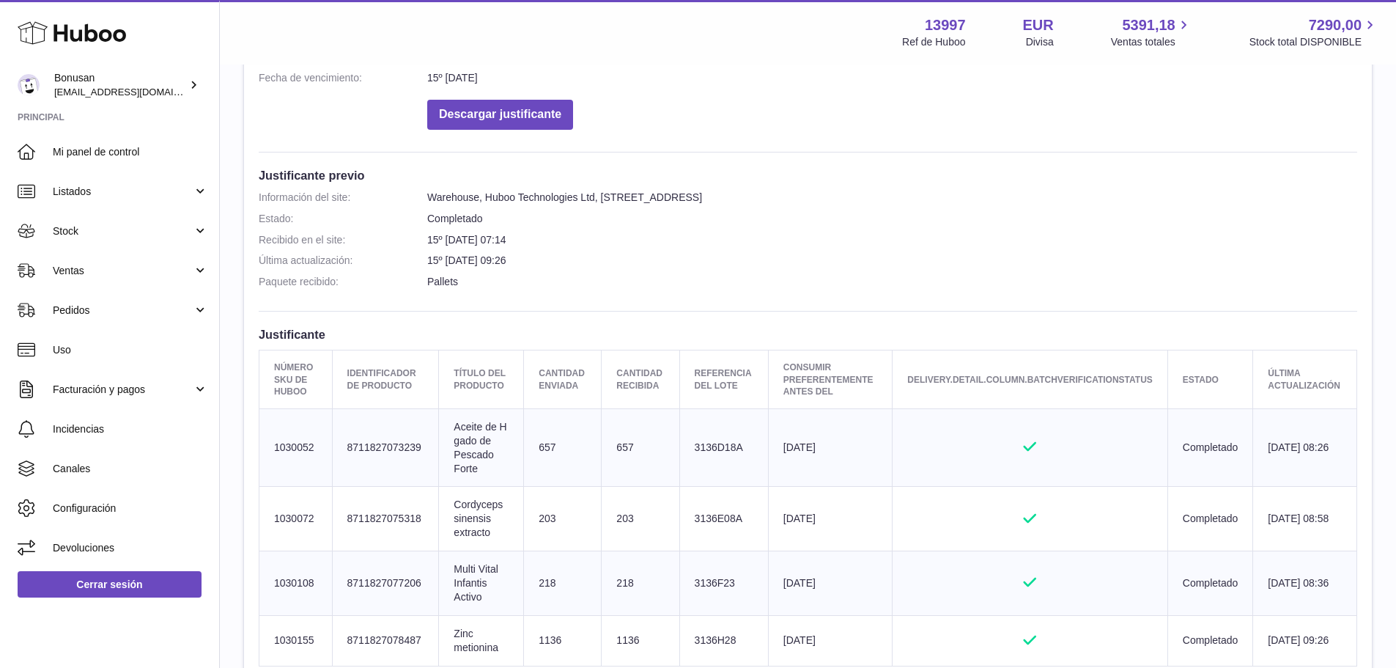
scroll to position [366, 0]
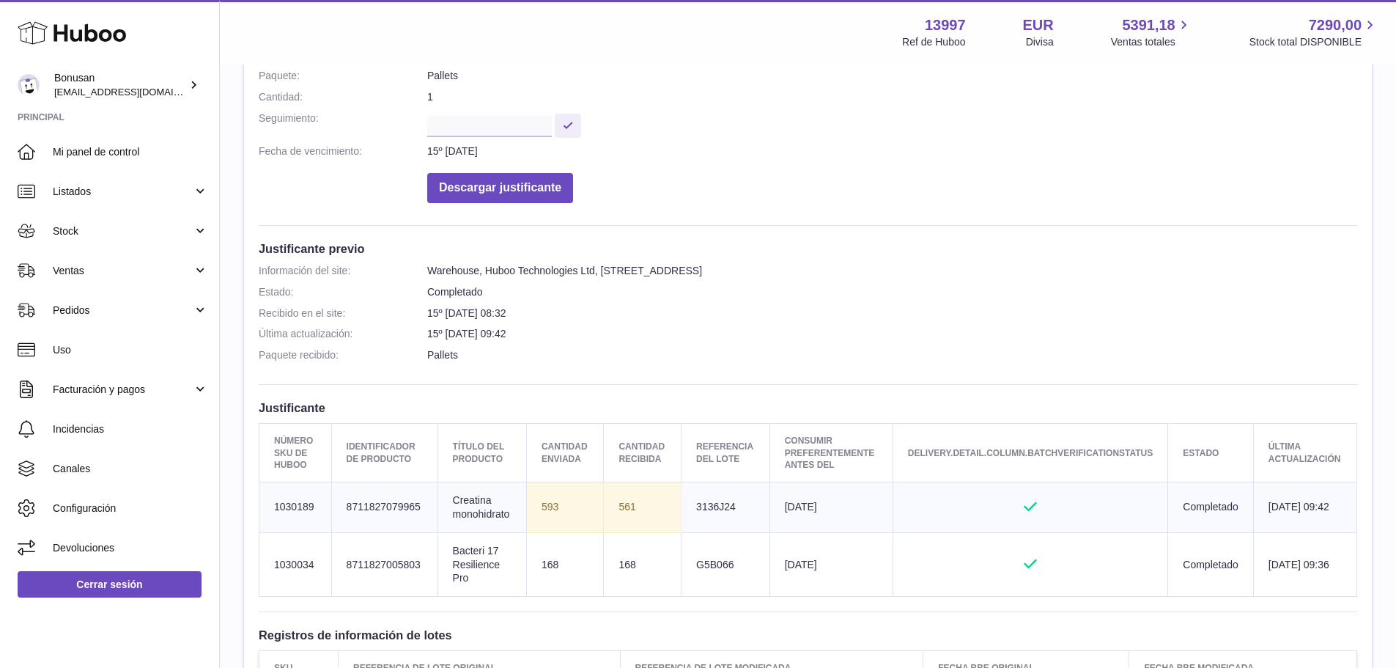
scroll to position [366, 0]
